Goal: Check status: Check status

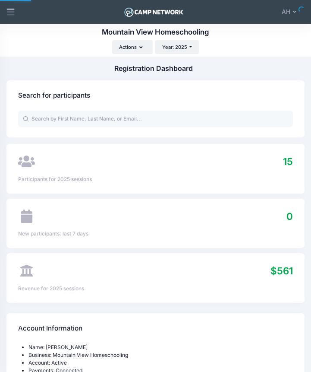
select select
click at [72, 121] on input "text" at bounding box center [155, 119] width 275 height 16
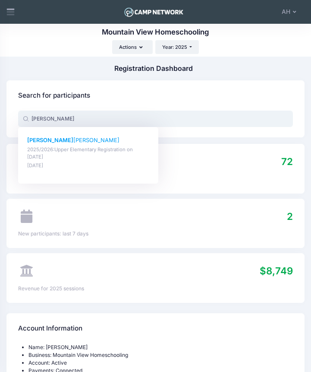
click at [48, 151] on p "2025/2026:Upper Elementary Registration on [DATE]" at bounding box center [88, 153] width 122 height 15
type input "[PERSON_NAME] (2025/2026:Upper Elementary Registration, [DATE])"
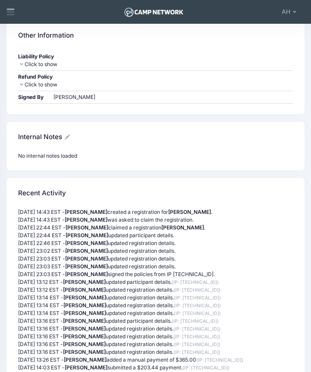
scroll to position [1745, 0]
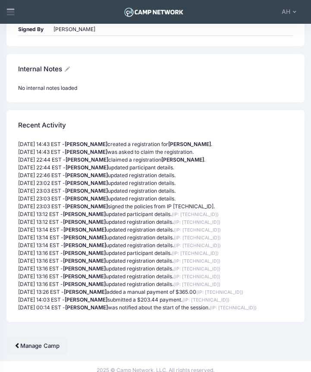
click at [136, 265] on p "06/28/2025 13:16 EST - Jennifer Burns updated registration details. (IP: 107.77…" at bounding box center [155, 269] width 275 height 8
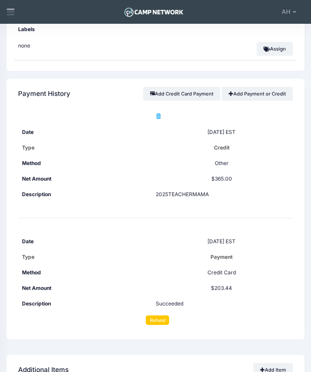
scroll to position [1124, 0]
click at [151, 161] on td "Other" at bounding box center [155, 164] width 275 height 16
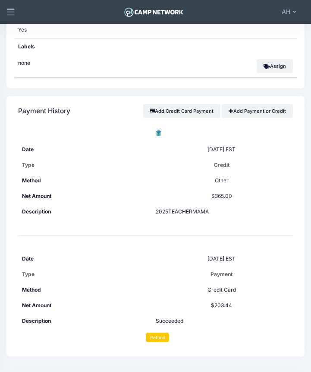
scroll to position [1109, 0]
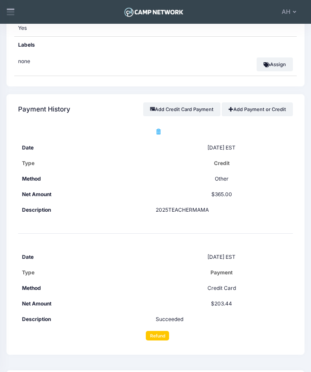
click at [269, 296] on td "$203.44" at bounding box center [155, 304] width 275 height 16
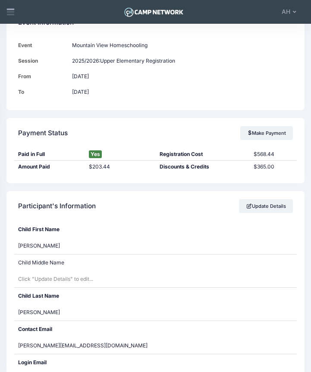
scroll to position [0, 0]
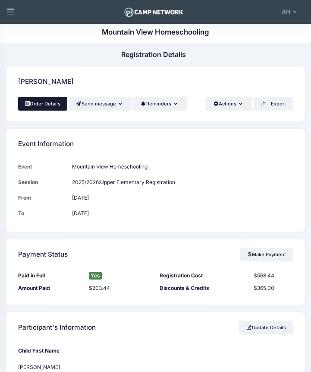
click at [50, 103] on link "Order Details" at bounding box center [42, 104] width 49 height 14
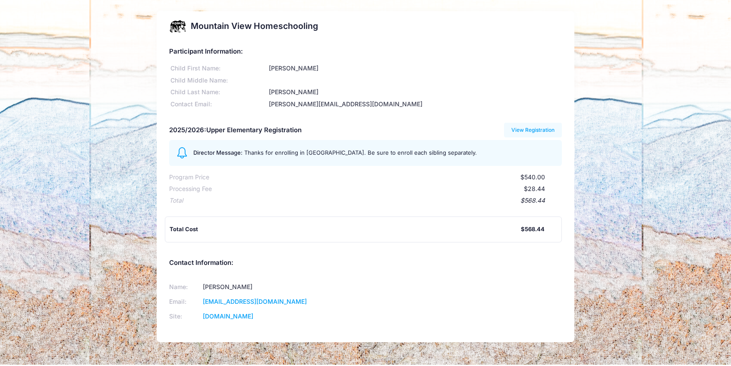
drag, startPoint x: 546, startPoint y: 189, endPoint x: 526, endPoint y: 190, distance: 19.9
click at [311, 190] on div "Processing Fee $28.44" at bounding box center [365, 188] width 393 height 12
copy div "$28.44"
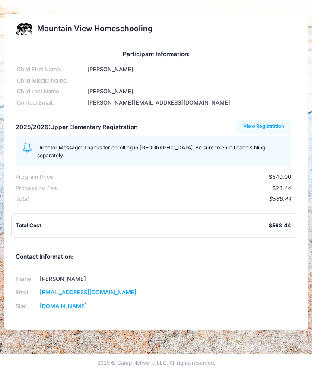
click at [231, 288] on div "Name: Alison Hux Email: mountainviewhomeschooling@gmail.com Site: www.MountainV…" at bounding box center [156, 292] width 288 height 54
